Goal: Task Accomplishment & Management: Use online tool/utility

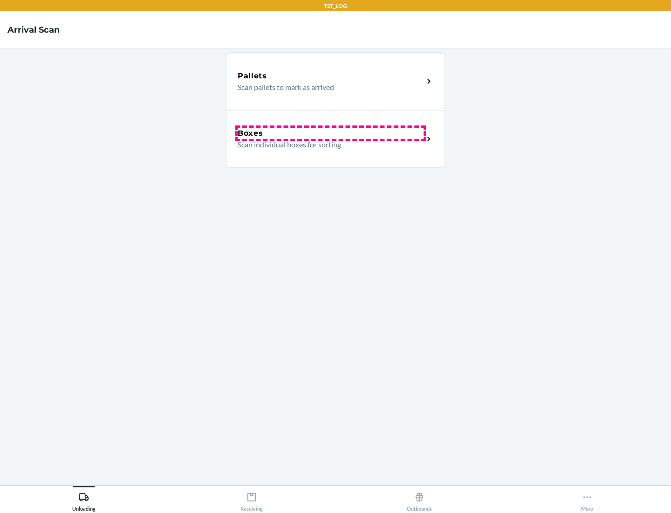
click at [330, 133] on div "Boxes" at bounding box center [331, 133] width 186 height 11
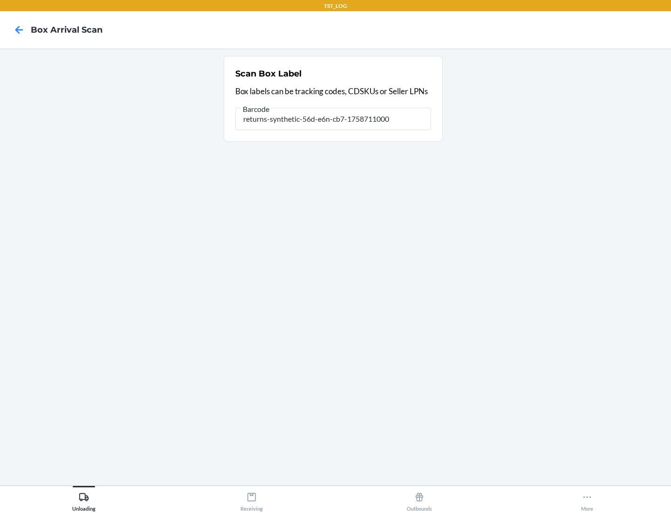
type input "returns-synthetic-56d-e6n-cb7-1758711000"
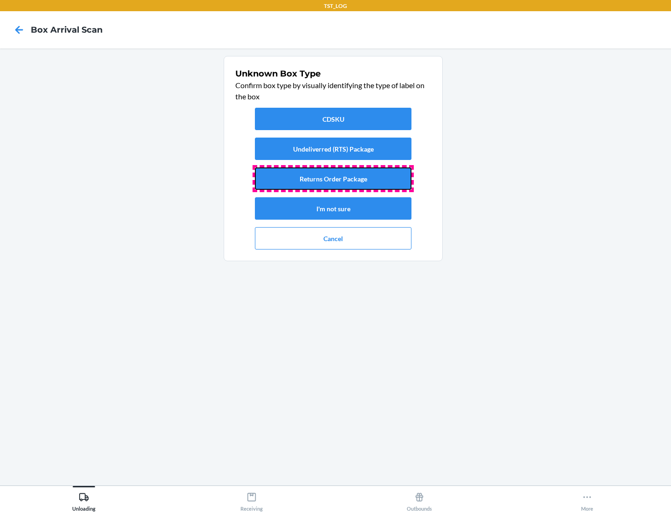
click at [333, 178] on button "Returns Order Package" at bounding box center [333, 178] width 157 height 22
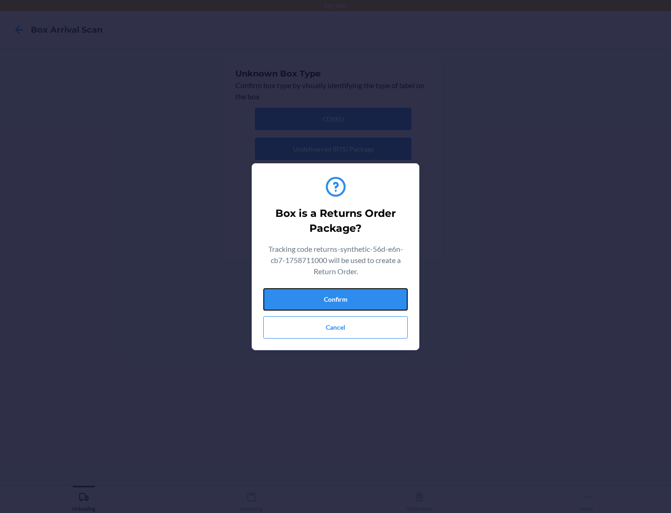
click at [335, 299] on button "Confirm" at bounding box center [335, 299] width 144 height 22
